Goal: Use online tool/utility: Utilize a website feature to perform a specific function

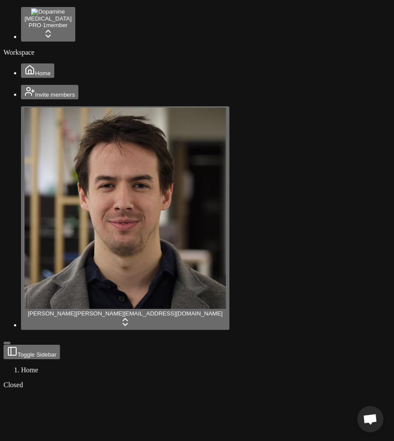
click at [68, 78] on div "Workspace Home" at bounding box center [197, 63] width 387 height 29
